Goal: Task Accomplishment & Management: Use online tool/utility

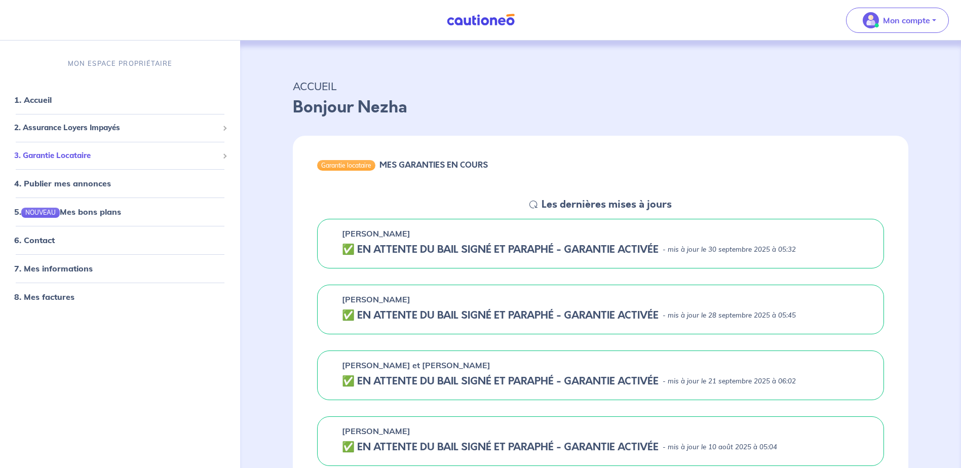
click at [97, 157] on span "3. Garantie Locataire" at bounding box center [116, 156] width 204 height 12
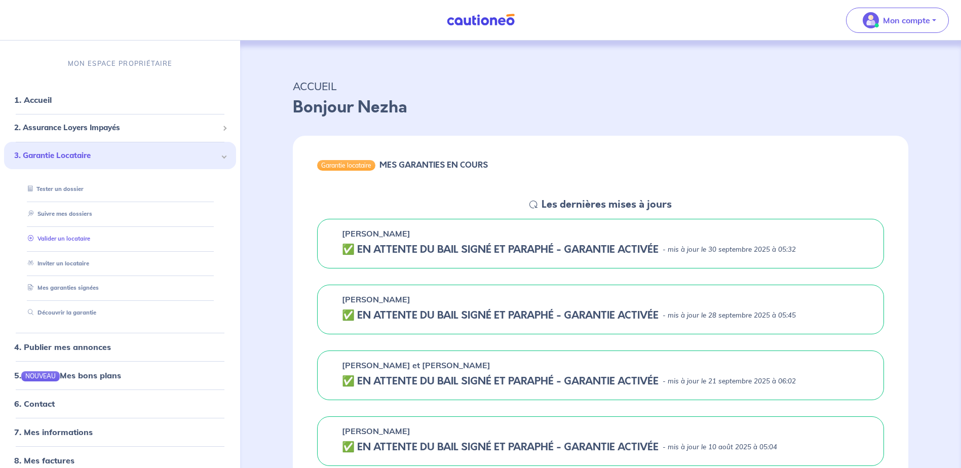
click at [77, 240] on link "Valider un locataire" at bounding box center [57, 238] width 66 height 7
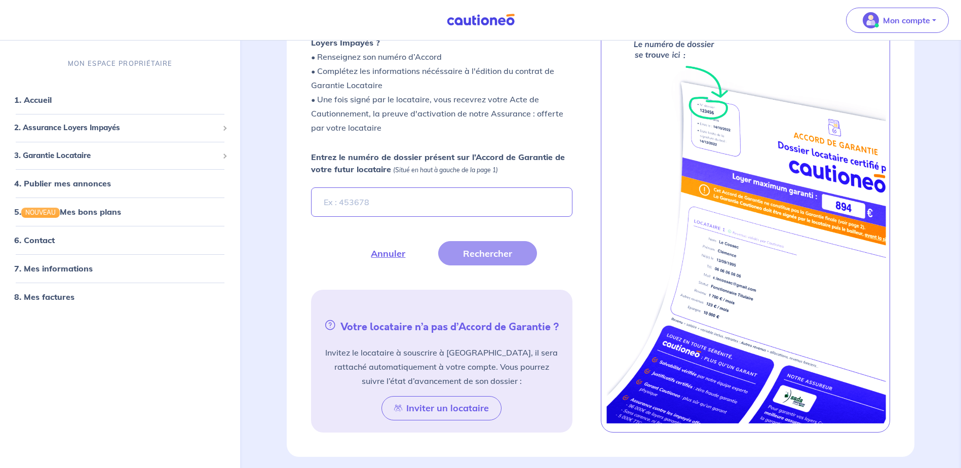
scroll to position [338, 0]
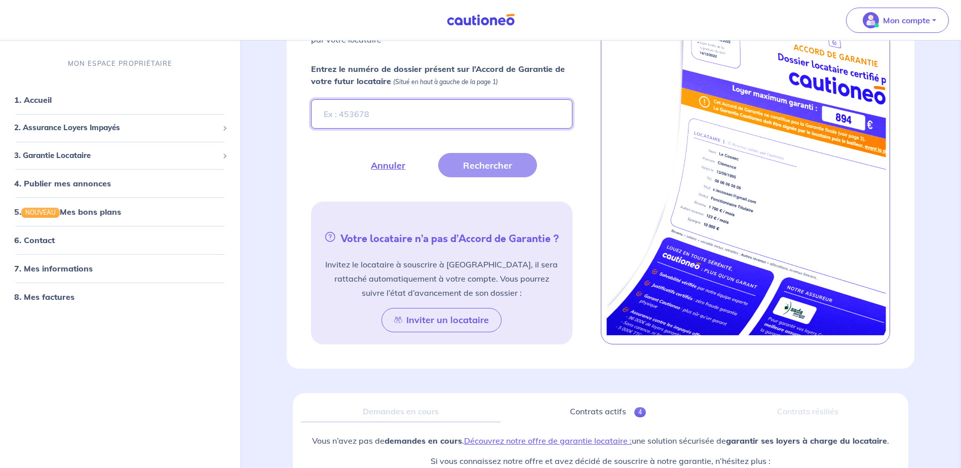
paste input "xUZs7s"
type input "xUZs7s"
click at [476, 163] on button "Rechercher" at bounding box center [487, 165] width 99 height 24
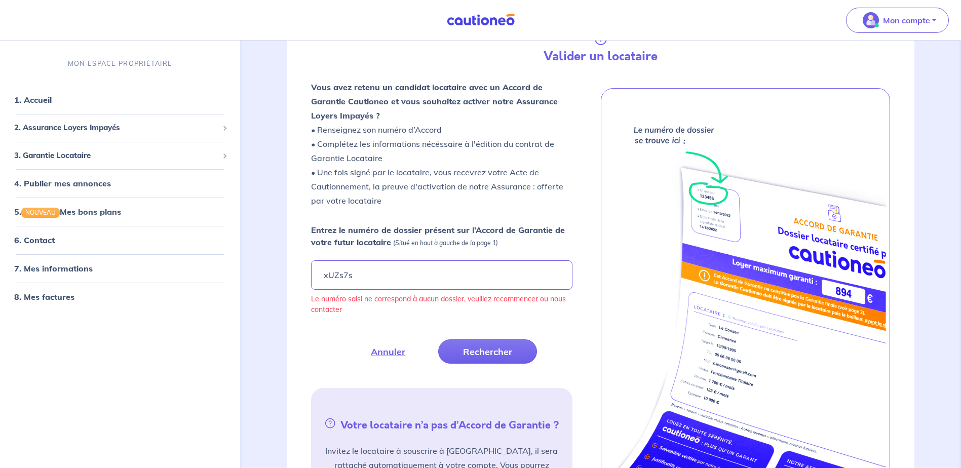
scroll to position [169, 0]
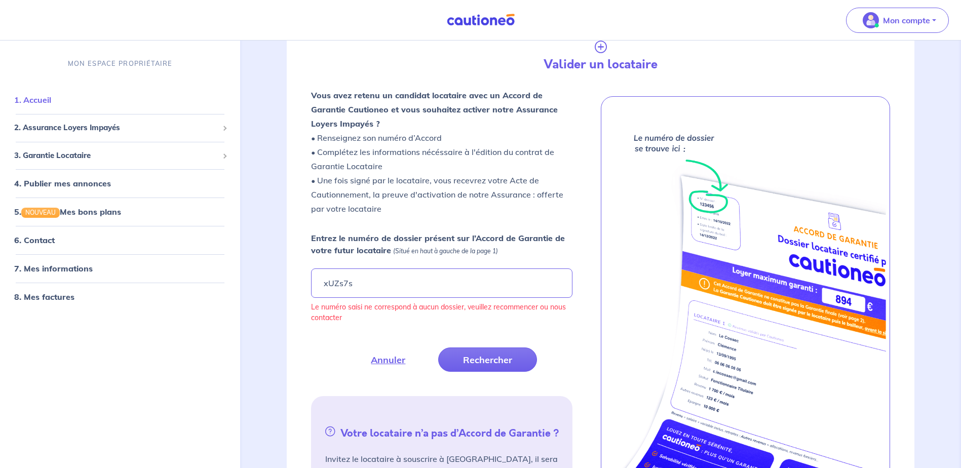
click at [21, 95] on link "1. Accueil" at bounding box center [32, 100] width 37 height 10
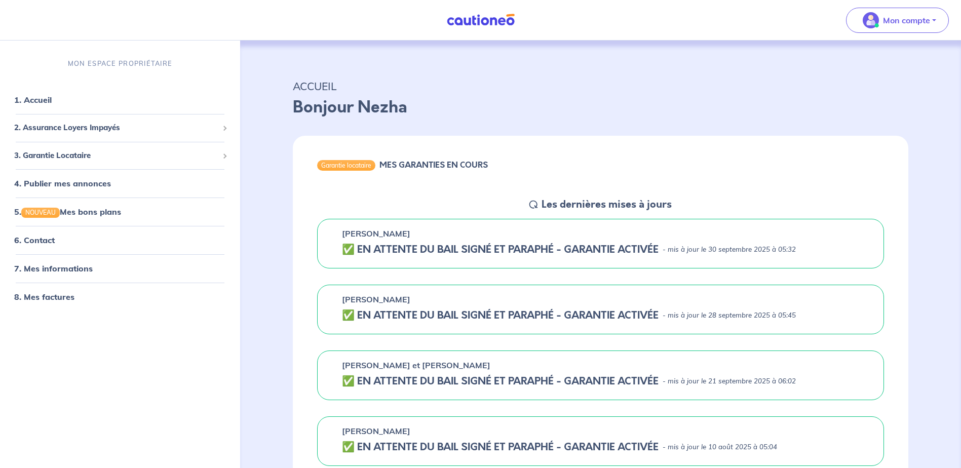
click at [368, 252] on h5 "✅️️️ EN ATTENTE DU BAIL SIGNÉ ET PARAPHÉ - GARANTIE ACTIVÉE" at bounding box center [500, 250] width 317 height 12
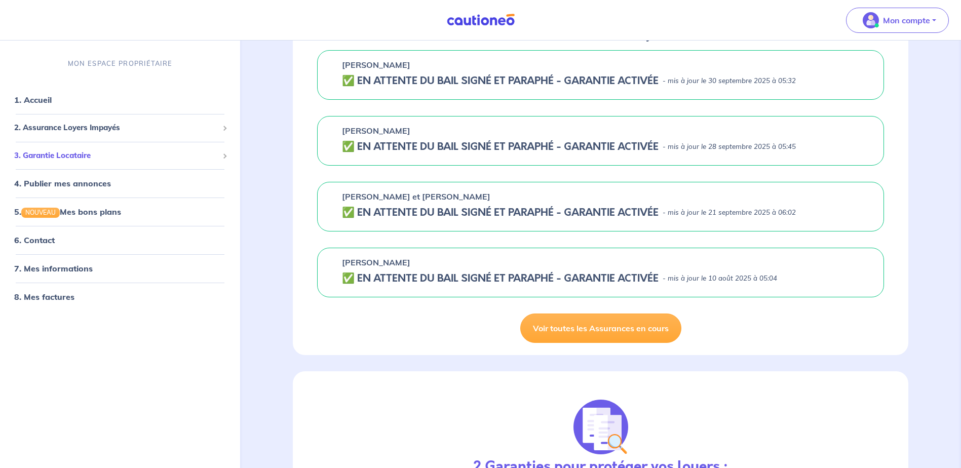
click at [201, 160] on span "3. Garantie Locataire" at bounding box center [116, 156] width 204 height 12
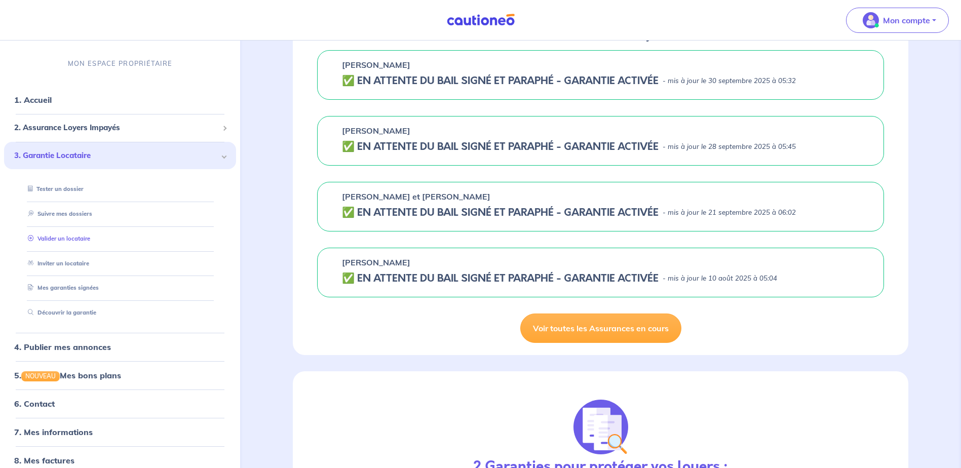
click at [90, 242] on link "Valider un locataire" at bounding box center [57, 238] width 66 height 7
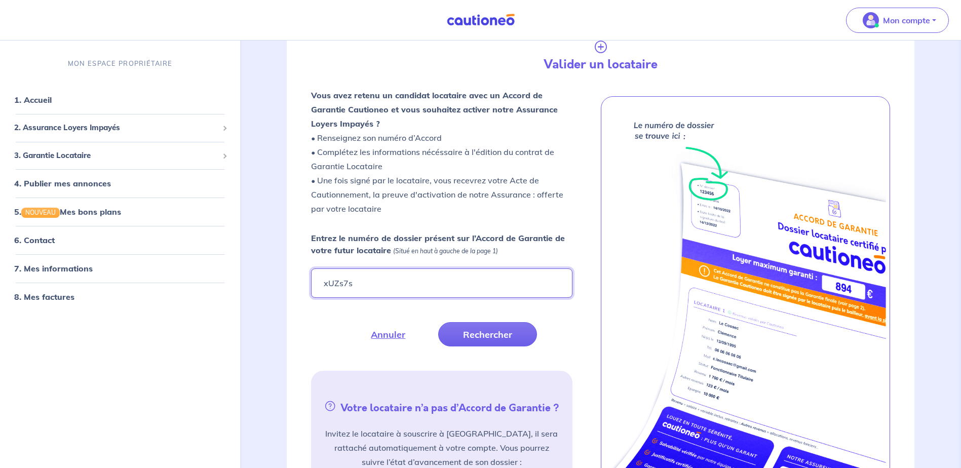
type input "xUZs7s"
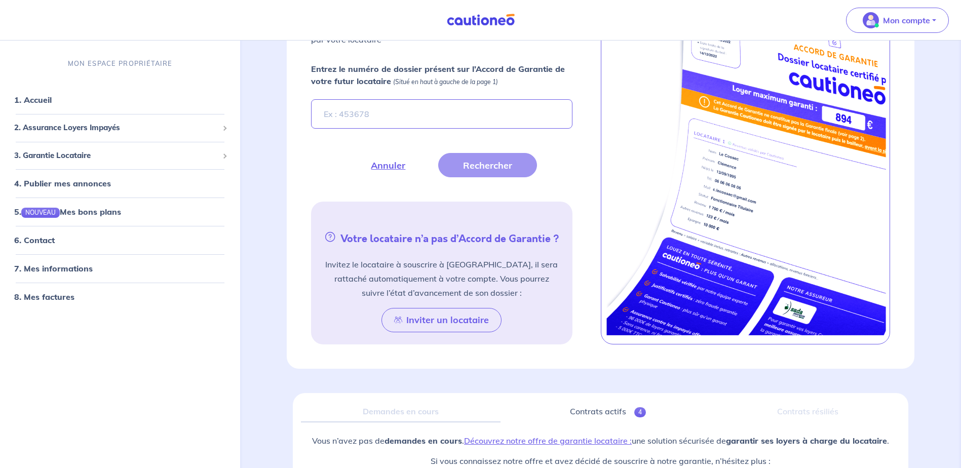
scroll to position [169, 0]
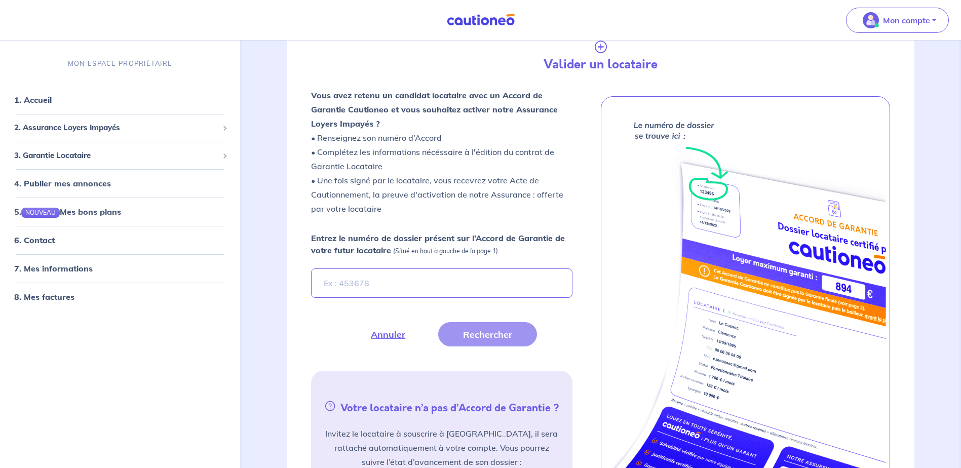
type input "X"
type input "xUZs7s"
click at [500, 335] on button "Rechercher" at bounding box center [487, 334] width 99 height 24
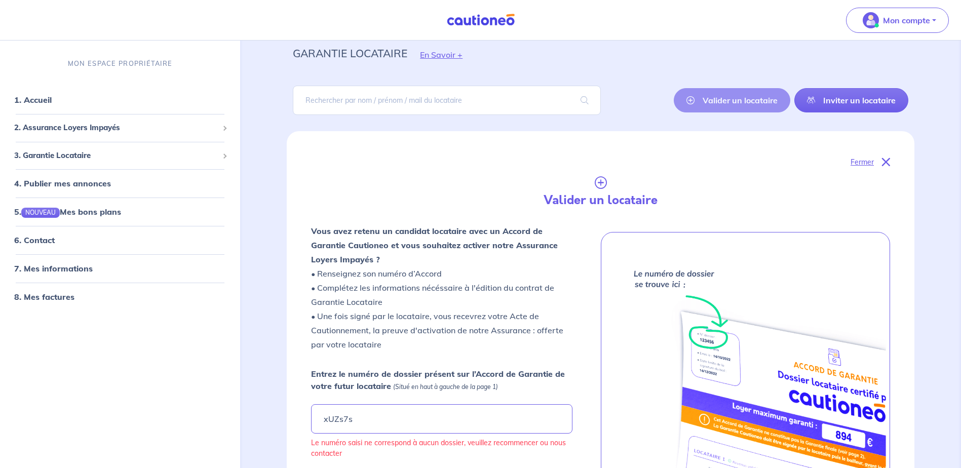
scroll to position [0, 0]
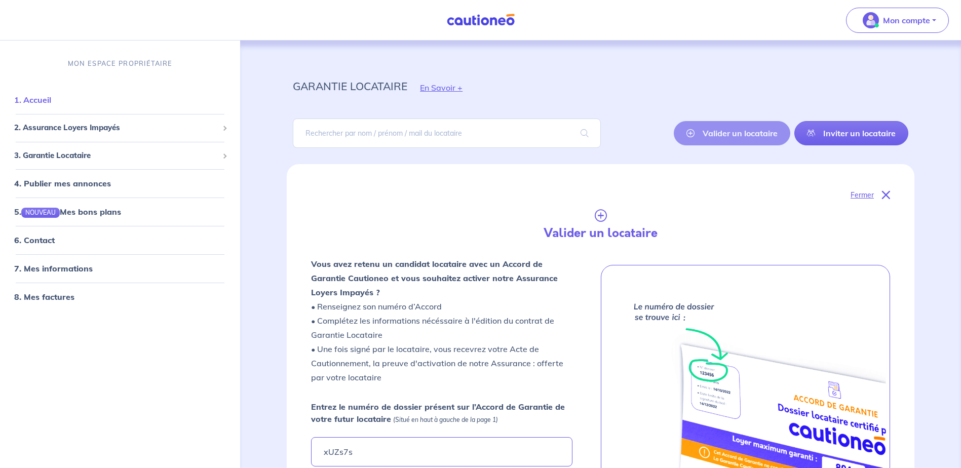
click at [45, 105] on link "1. Accueil" at bounding box center [32, 100] width 37 height 10
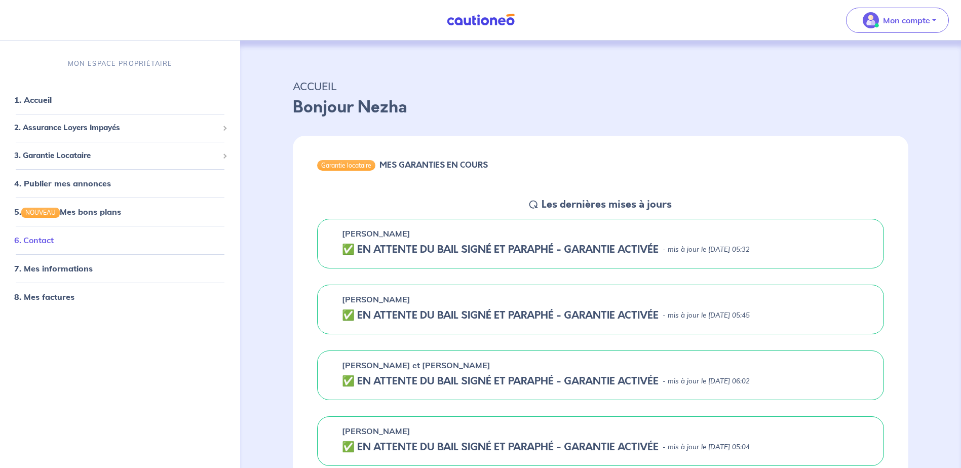
click at [52, 238] on link "6. Contact" at bounding box center [34, 241] width 40 height 10
click at [199, 151] on span "3. Garantie Locataire" at bounding box center [116, 156] width 204 height 12
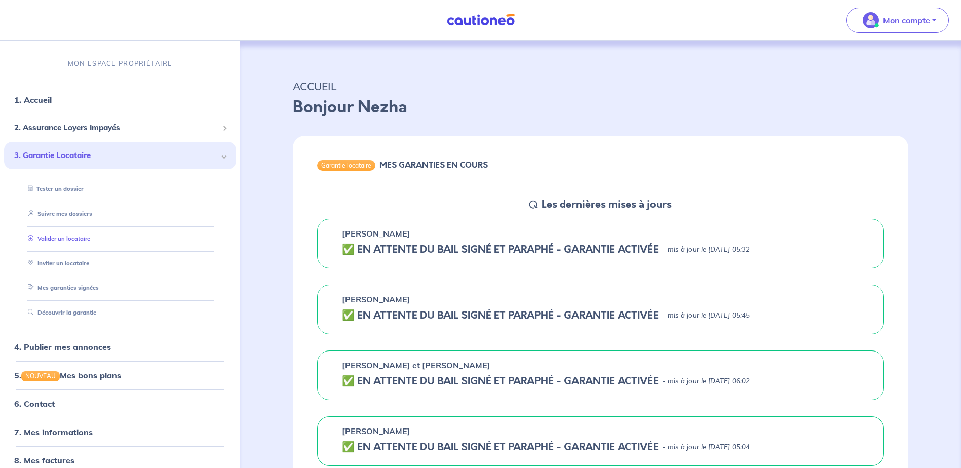
click at [90, 241] on link "Valider un locataire" at bounding box center [57, 238] width 66 height 7
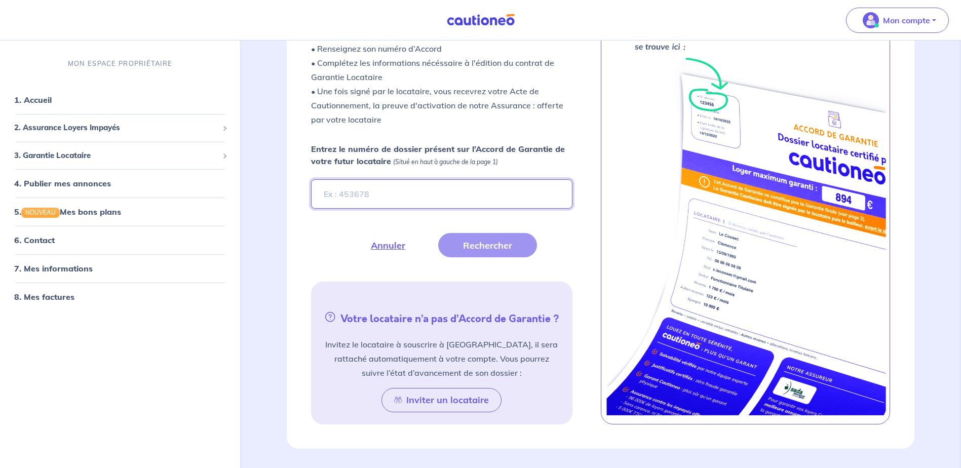
scroll to position [338, 0]
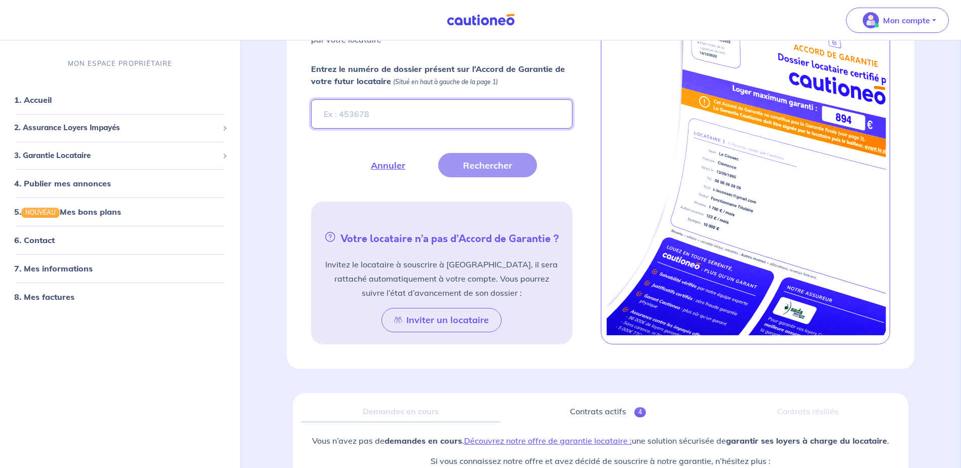
paste input "xUZs7s"
type input "xUZs7s"
click at [482, 171] on button "Rechercher" at bounding box center [487, 165] width 99 height 24
